Goal: Find specific page/section: Find specific page/section

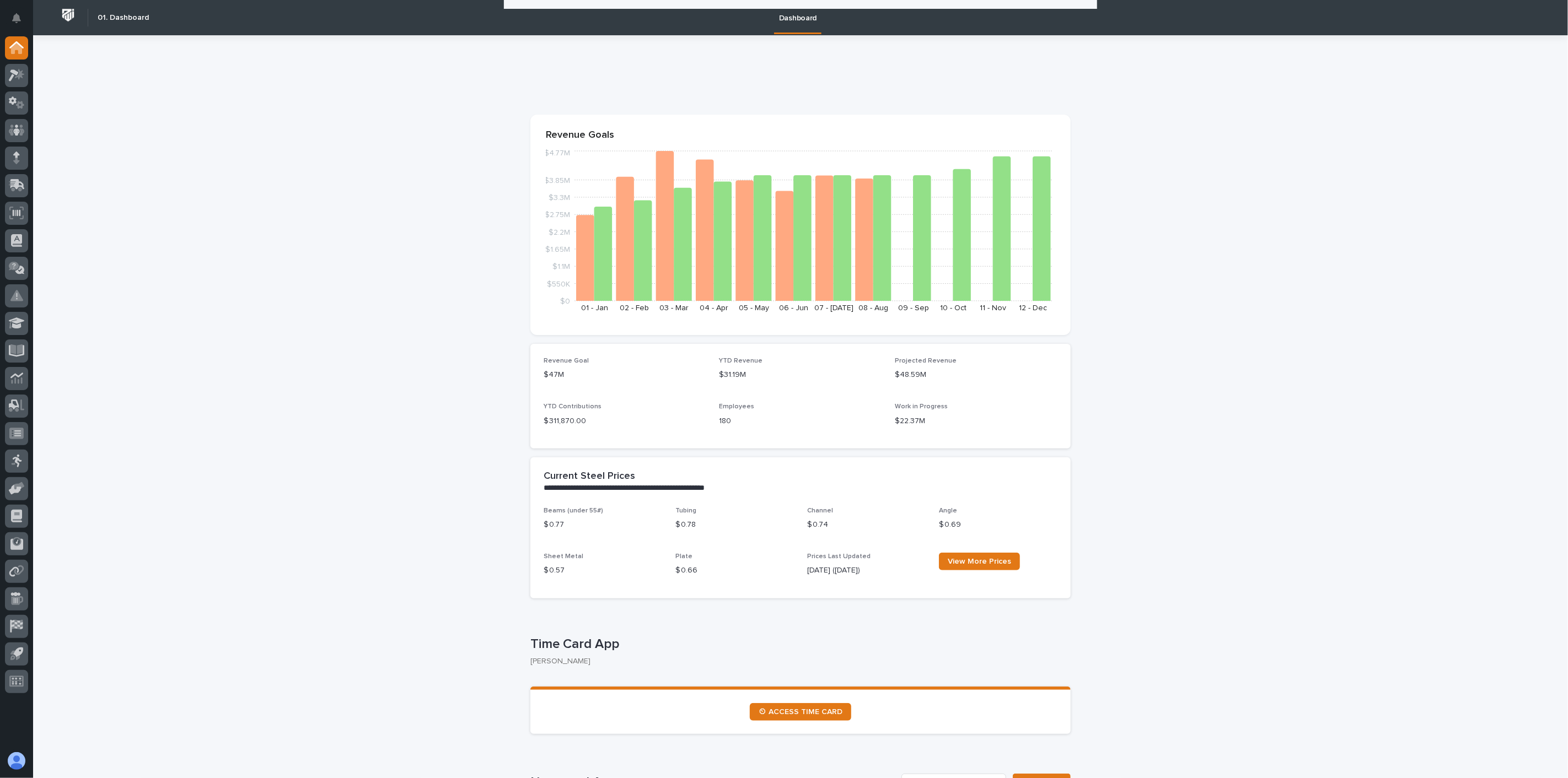
scroll to position [1623, 0]
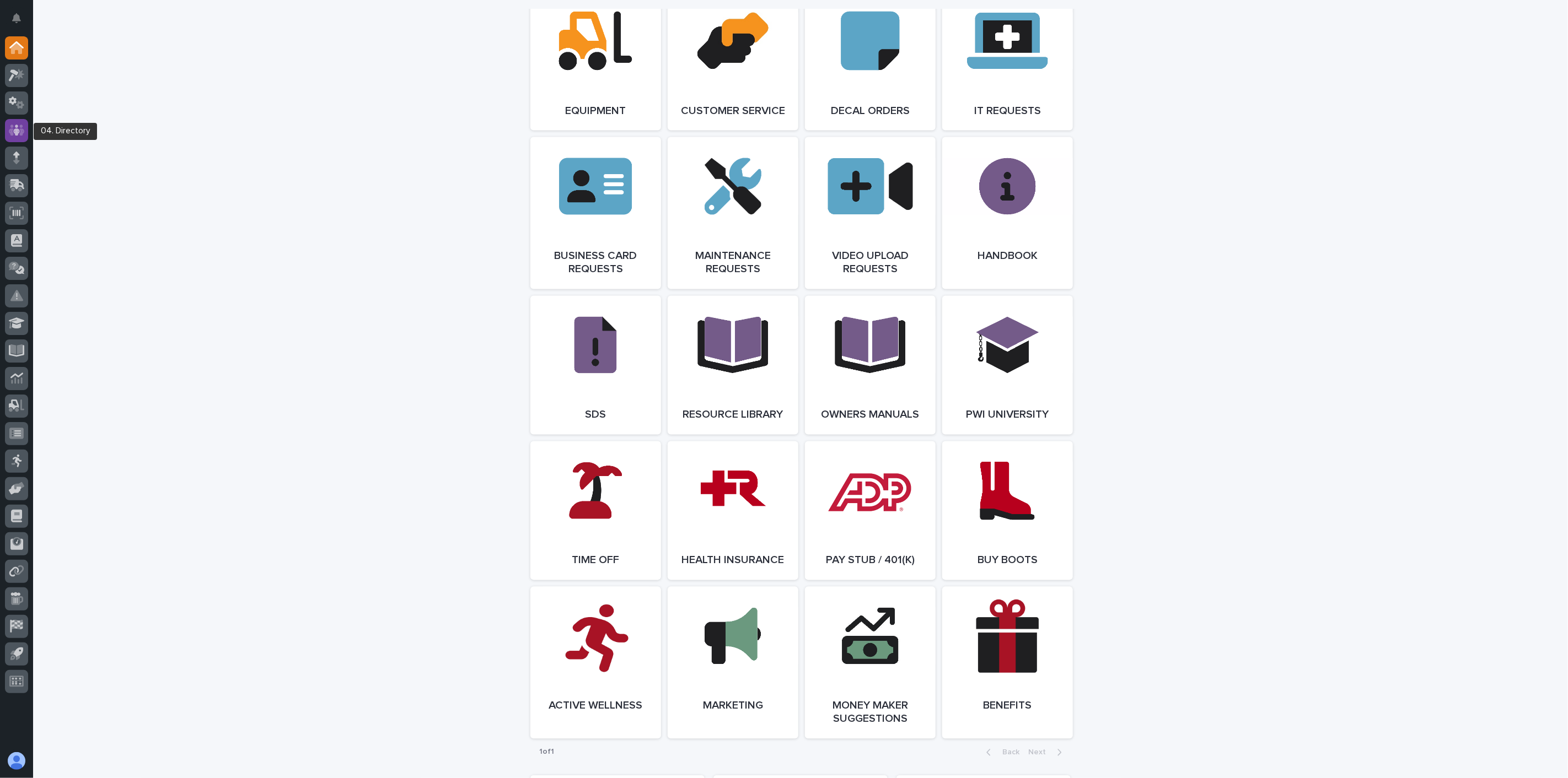
click at [17, 128] on icon at bounding box center [16, 129] width 7 height 11
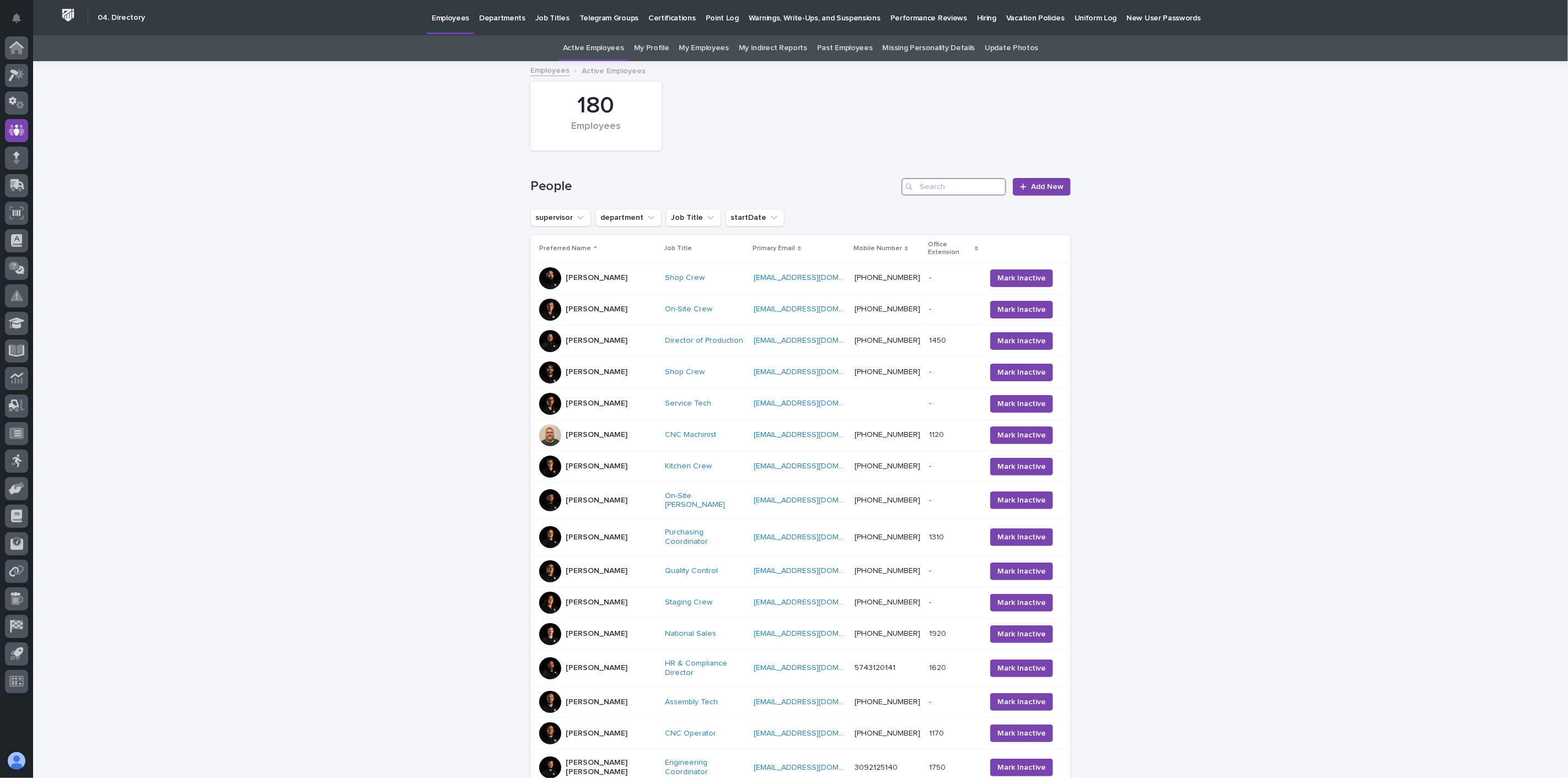
click at [934, 186] on input "Search" at bounding box center [953, 186] width 105 height 17
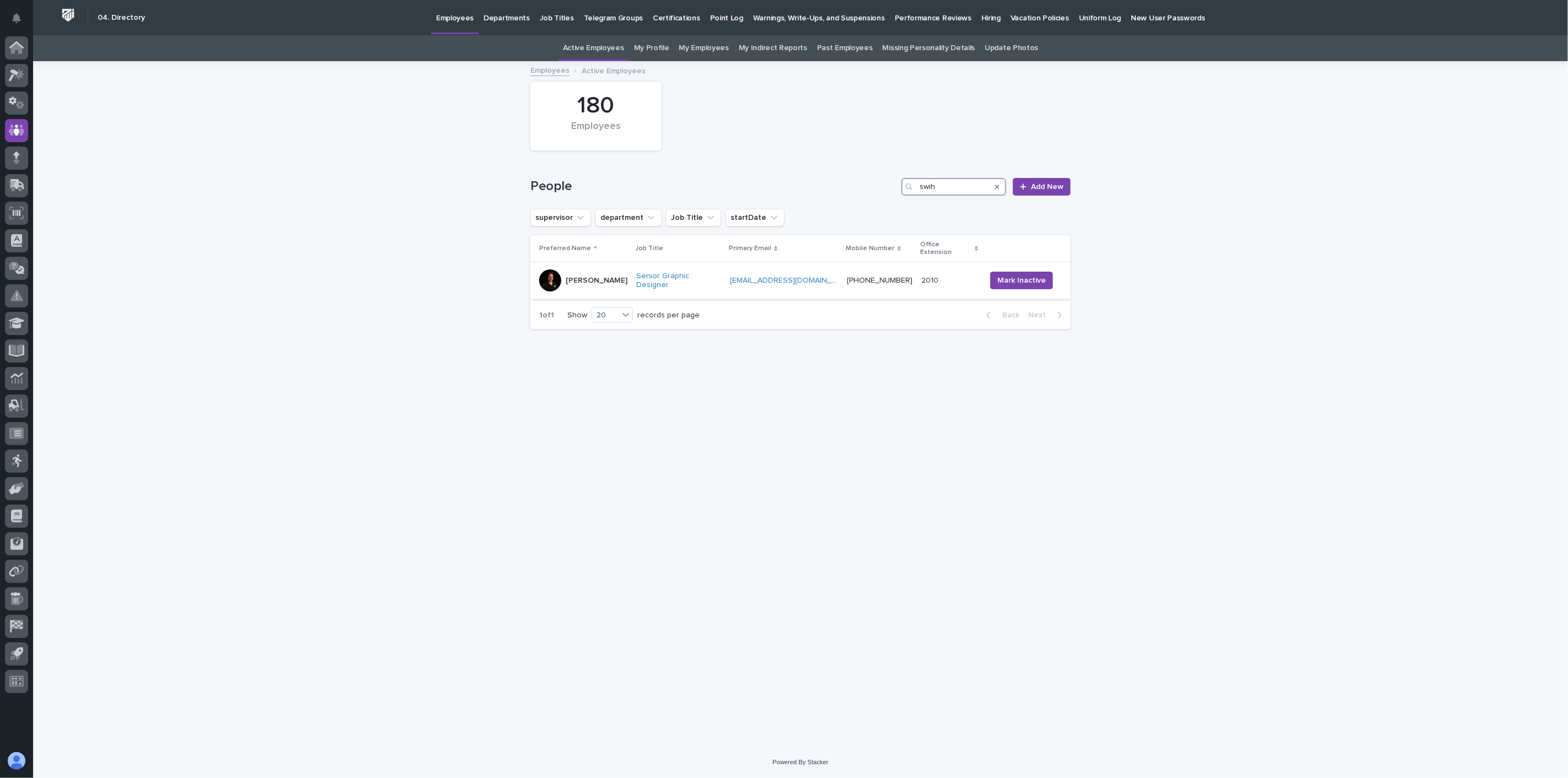
type input "swih"
click at [618, 286] on td "[PERSON_NAME]" at bounding box center [581, 281] width 101 height 37
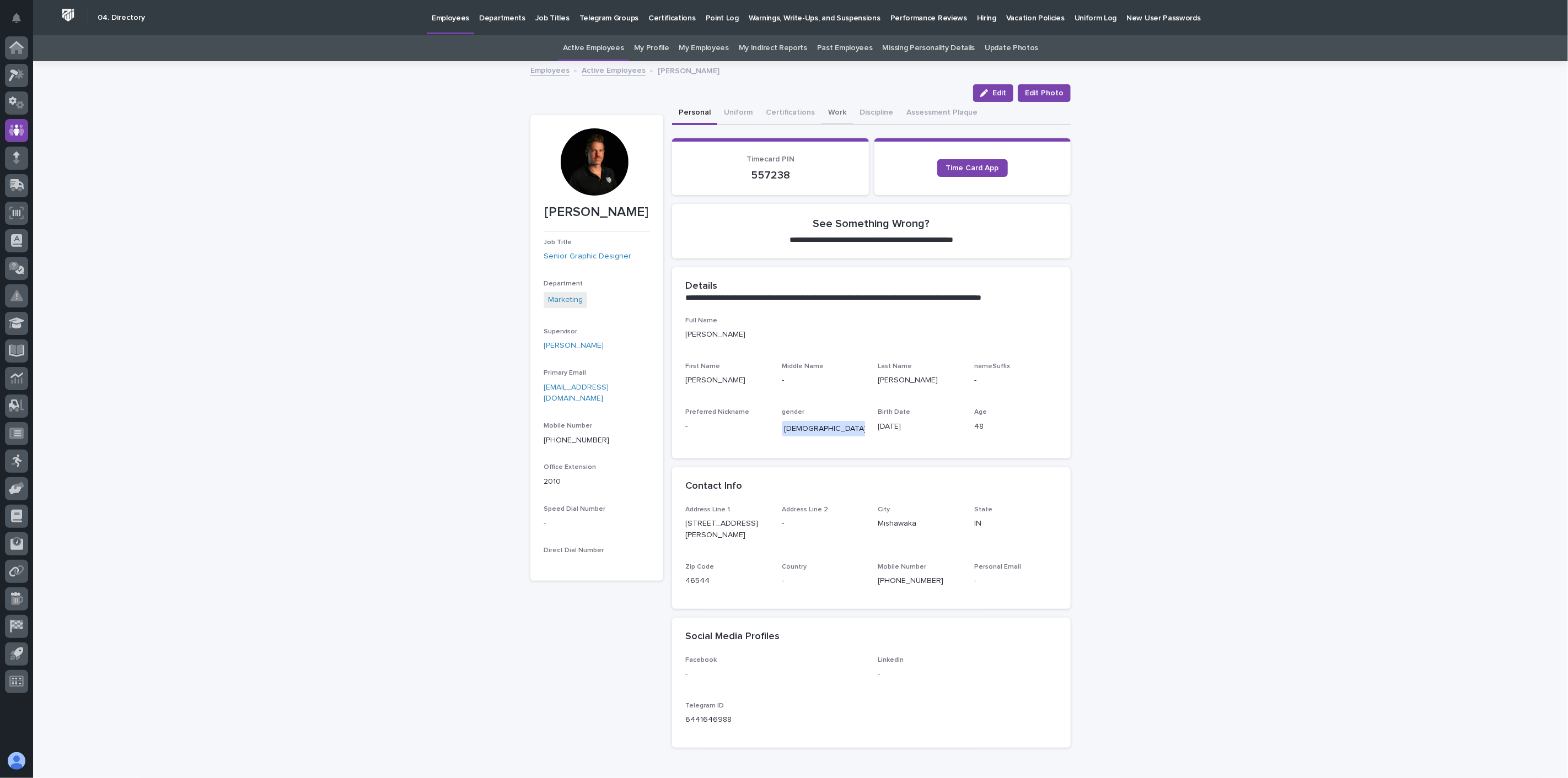
click at [826, 119] on button "Work" at bounding box center [837, 114] width 31 height 23
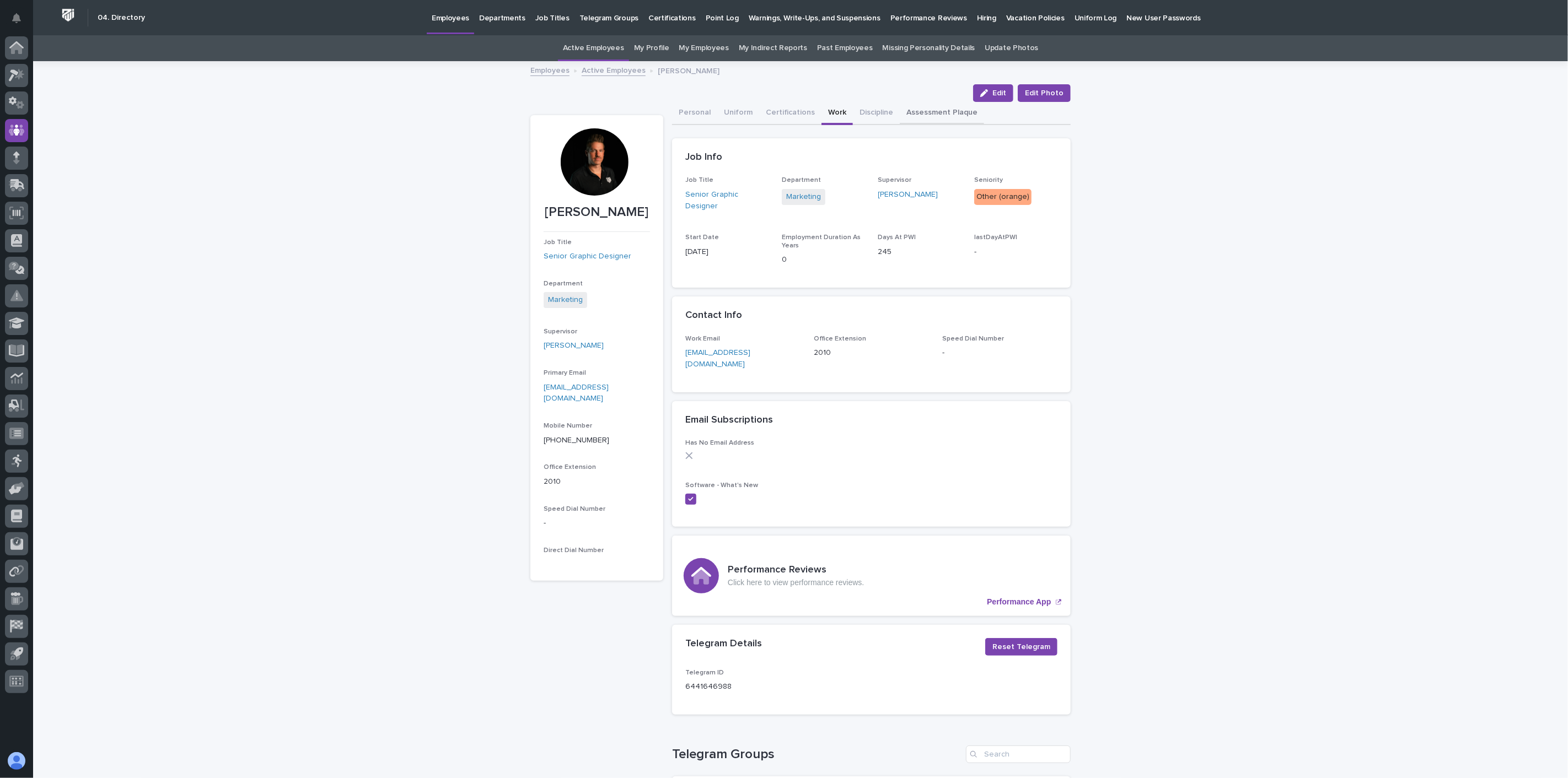
click at [932, 110] on button "Assessment Plaque" at bounding box center [941, 114] width 84 height 23
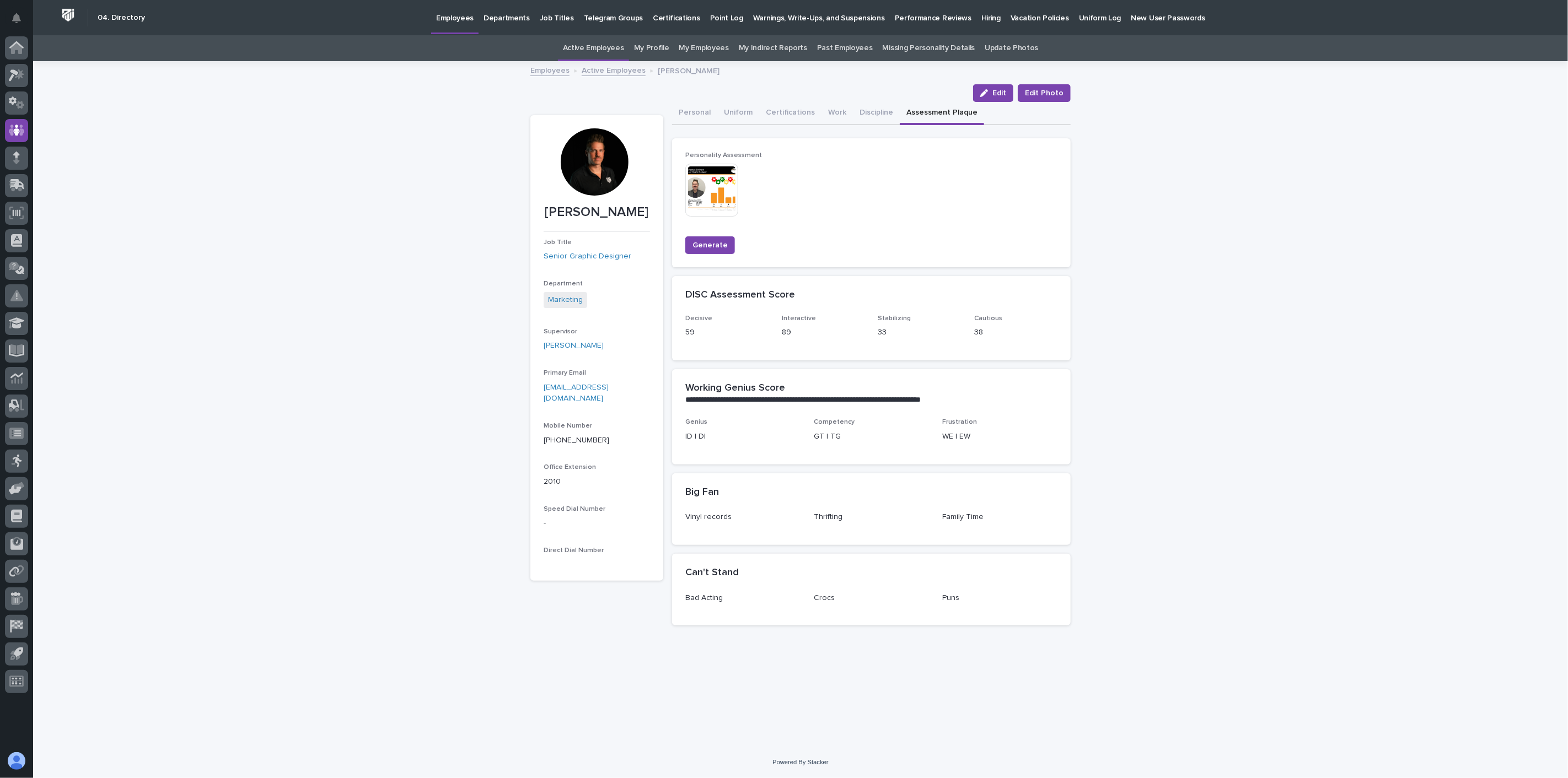
click at [707, 191] on img at bounding box center [712, 190] width 53 height 53
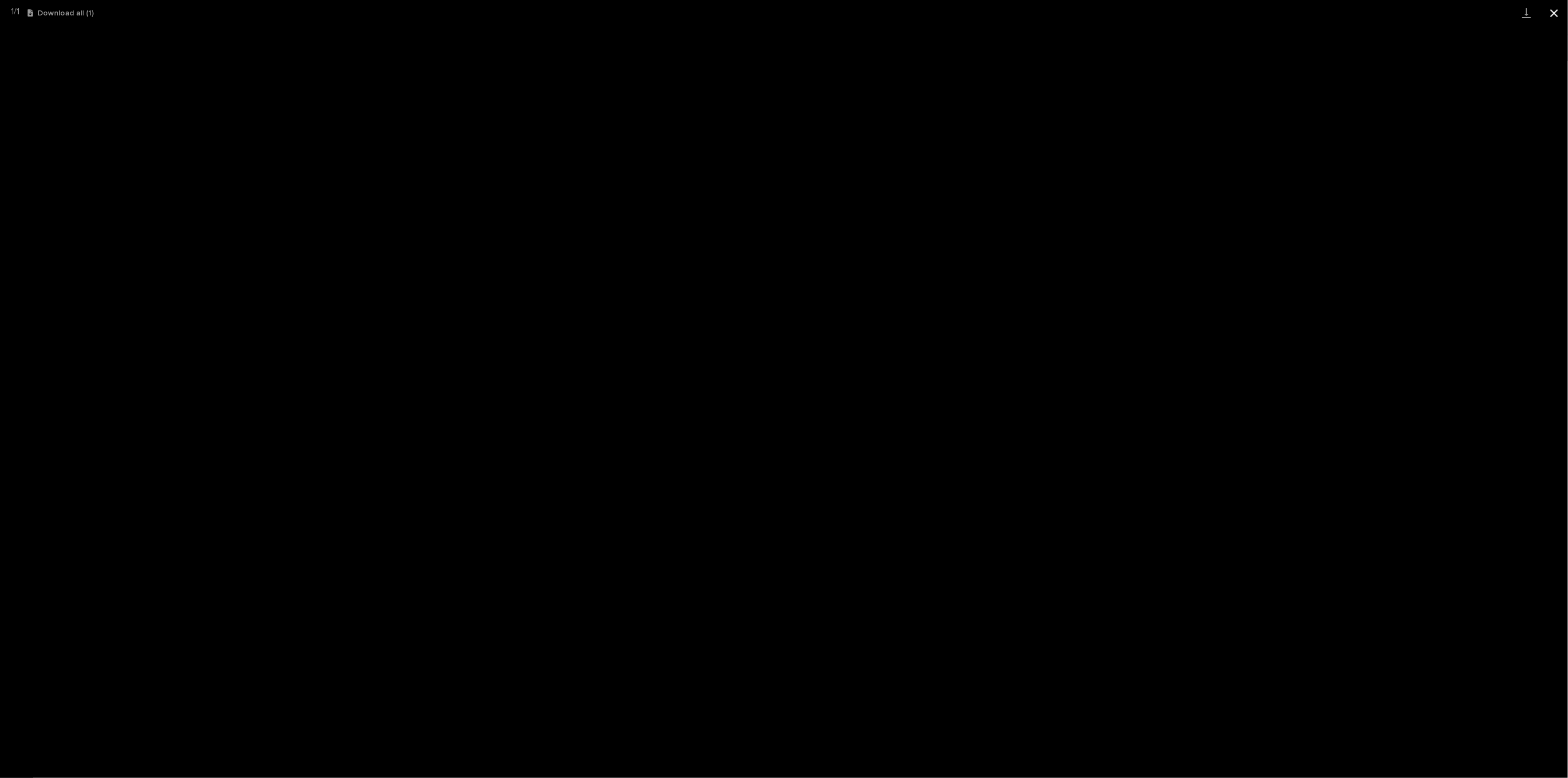
click at [1556, 16] on button "Close gallery" at bounding box center [1553, 12] width 27 height 26
